Goal: Task Accomplishment & Management: Complete application form

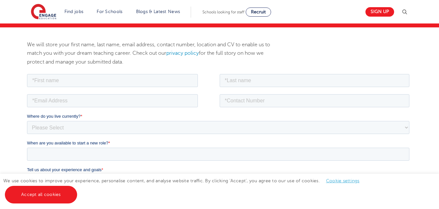
scroll to position [66, 0]
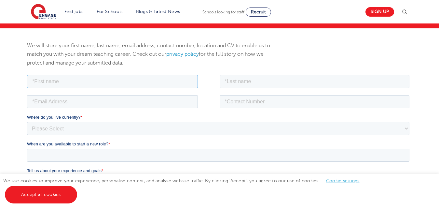
click at [41, 83] on input "text" at bounding box center [112, 81] width 171 height 13
type input "Clynt"
type input "French"
type input "[EMAIL_ADDRESS][DOMAIN_NAME]"
type input "07846190716"
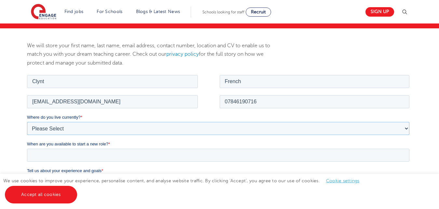
click at [50, 126] on select "Please Select [GEOGRAPHIC_DATA] [GEOGRAPHIC_DATA] [GEOGRAPHIC_DATA] [GEOGRAPHIC…" at bounding box center [218, 127] width 383 height 13
select select "UK"
click at [27, 121] on select "Please Select [GEOGRAPHIC_DATA] [GEOGRAPHIC_DATA] [GEOGRAPHIC_DATA] [GEOGRAPHIC…" at bounding box center [218, 127] width 383 height 13
click at [87, 154] on select "Please Select Overseas [GEOGRAPHIC_DATA] [GEOGRAPHIC_DATA] [GEOGRAPHIC_DATA] [G…" at bounding box center [218, 154] width 383 height 13
select select "[GEOGRAPHIC_DATA]"
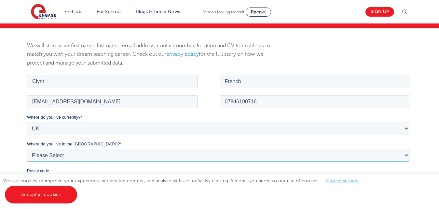
click at [27, 148] on select "Please Select Overseas [GEOGRAPHIC_DATA] [GEOGRAPHIC_DATA] [GEOGRAPHIC_DATA] [G…" at bounding box center [218, 154] width 383 height 13
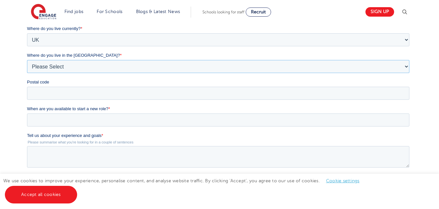
scroll to position [157, 0]
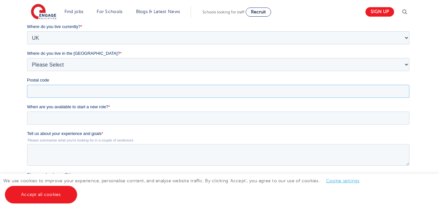
click at [56, 92] on input "Postal code" at bounding box center [218, 91] width 383 height 13
type input "w"
type input "W5 4HN"
click at [47, 119] on input "When are you available to start a new role? *" at bounding box center [218, 117] width 383 height 13
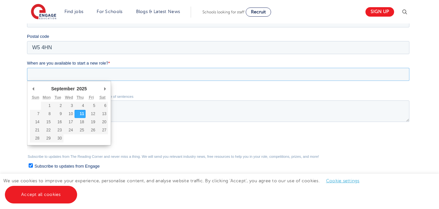
scroll to position [203, 0]
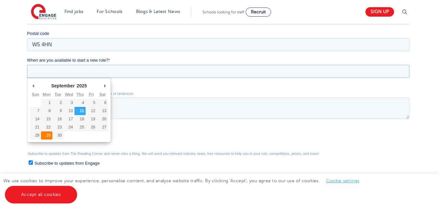
type div "[DATE]"
type input "[DATE]"
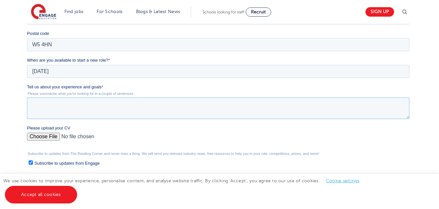
click at [35, 102] on textarea "Tell us about your experience and goals *" at bounding box center [218, 107] width 383 height 21
type textarea "i"
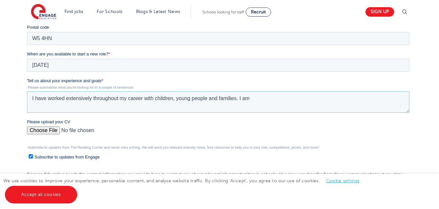
click at [208, 100] on textarea "I have worked extensively throughout my career with children, young people and …" at bounding box center [218, 101] width 383 height 21
click at [256, 97] on textarea "I have worked extensively throughout my career with children, young people, and…" at bounding box center [218, 101] width 383 height 21
click at [301, 98] on textarea "I have worked extensively throughout my career with children, young people, and…" at bounding box center [218, 101] width 383 height 21
click at [320, 98] on textarea "I have worked extensively throughout my career with children, young people, and…" at bounding box center [218, 101] width 383 height 21
click at [387, 98] on textarea "I have worked extensively throughout my career with children, young people, and…" at bounding box center [218, 101] width 383 height 21
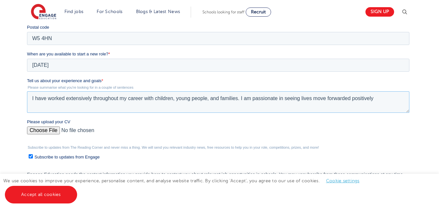
click at [300, 100] on textarea "I have worked extensively throughout my career with children, young people, and…" at bounding box center [218, 101] width 383 height 21
click at [343, 101] on textarea "I have worked extensively throughout my career with children, young people, and…" at bounding box center [218, 101] width 383 height 21
click at [397, 96] on textarea "I have worked extensively throughout my career with children, young people, and…" at bounding box center [218, 101] width 383 height 21
click at [93, 105] on textarea "I have worked extensively throughout my career with children, young people, and…" at bounding box center [218, 101] width 383 height 21
click at [96, 105] on textarea "I have worked extensively throughout my career with children, young people, and…" at bounding box center [218, 101] width 383 height 21
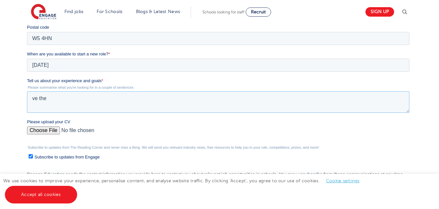
click at [49, 102] on textarea "ve the" at bounding box center [218, 101] width 383 height 21
drag, startPoint x: 49, startPoint y: 102, endPoint x: 151, endPoint y: 82, distance: 104.1
drag, startPoint x: 151, startPoint y: 82, endPoint x: 315, endPoint y: 103, distance: 165.0
click at [315, 103] on textarea "ve the" at bounding box center [218, 101] width 383 height 21
click at [409, 110] on textarea "ve the" at bounding box center [218, 101] width 383 height 21
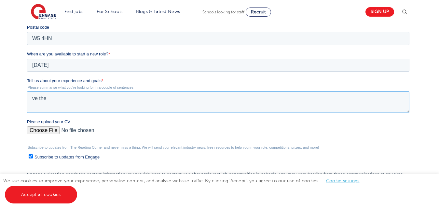
click at [57, 95] on textarea "ve the" at bounding box center [218, 101] width 383 height 21
type textarea "v"
click at [147, 99] on textarea "I have worked extensively with young people and children and" at bounding box center [218, 101] width 383 height 21
click at [179, 100] on textarea "I have worked extensively with young people, children and" at bounding box center [218, 101] width 383 height 21
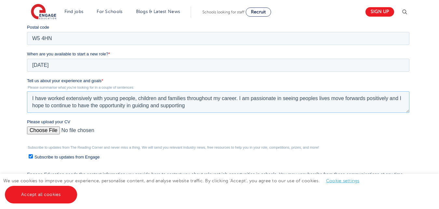
click at [132, 106] on textarea "I have worked extensively with young people, children and families throughout m…" at bounding box center [218, 101] width 383 height 21
click at [208, 105] on textarea "I have worked extensively with young people, children and families throughout m…" at bounding box center [218, 101] width 383 height 21
click at [151, 105] on textarea "I have worked extensively with young people, children and families throughout m…" at bounding box center [218, 101] width 383 height 21
click at [163, 105] on textarea "I have worked extensively with young people, children and families throughout m…" at bounding box center [218, 101] width 383 height 21
click at [196, 105] on textarea "I have worked extensively with young people, children and families throughout m…" at bounding box center [218, 101] width 383 height 21
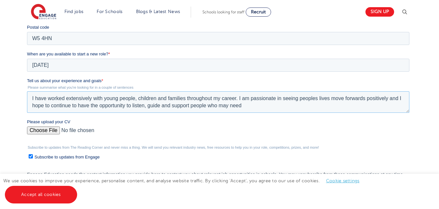
click at [246, 106] on textarea "I have worked extensively with young people, children and families throughout m…" at bounding box center [218, 101] width 383 height 21
click at [126, 104] on textarea "I have worked extensively with young people, children and families throughout m…" at bounding box center [218, 101] width 383 height 21
click at [287, 106] on textarea "I have worked extensively with young people, children and families throughout m…" at bounding box center [218, 101] width 383 height 21
click at [313, 106] on textarea "I have worked extensively with young people, children and families throughout m…" at bounding box center [218, 101] width 383 height 21
type textarea "I have worked extensively with young people, children and families throughout m…"
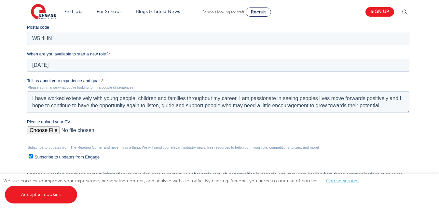
click at [43, 131] on input "Please upload your CV" at bounding box center [218, 132] width 383 height 13
type input "C:\fakepath\[PERSON_NAME] Curriclum Vitae [DATE].docx"
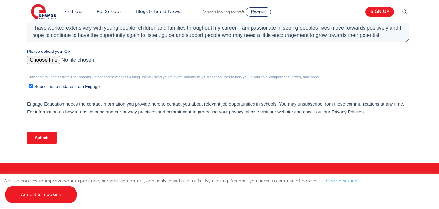
scroll to position [217, 0]
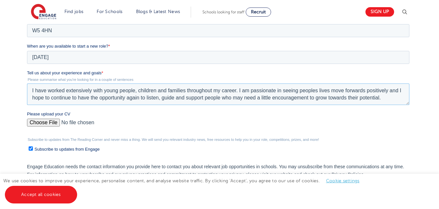
drag, startPoint x: 29, startPoint y: 91, endPoint x: 387, endPoint y: 100, distance: 358.2
click at [387, 100] on textarea "I have worked extensively with young people, children and families throughout m…" at bounding box center [218, 93] width 383 height 21
click at [370, 98] on textarea "I have worked extensively with young people, children and families throughout m…" at bounding box center [218, 93] width 383 height 21
drag, startPoint x: 382, startPoint y: 97, endPoint x: 9, endPoint y: 91, distance: 373.4
click at [27, 91] on html "Job Position Job Sector Job ID Job Number Job Owner [PERSON_NAME] [EMAIL_ADDRES…" at bounding box center [219, 70] width 385 height 295
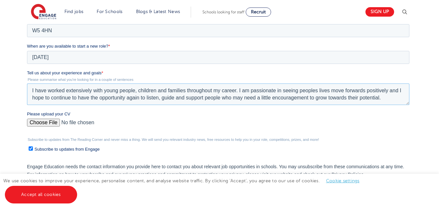
drag, startPoint x: 127, startPoint y: 90, endPoint x: 389, endPoint y: 99, distance: 262.3
click at [389, 99] on textarea "I have worked extensively with young people, children and families throughout m…" at bounding box center [218, 93] width 383 height 21
click at [36, 192] on link "Accept all cookies" at bounding box center [41, 195] width 72 height 18
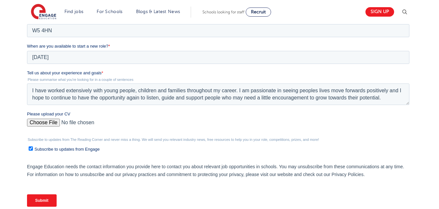
click at [40, 198] on input "Submit" at bounding box center [42, 200] width 30 height 12
